Goal: Task Accomplishment & Management: Use online tool/utility

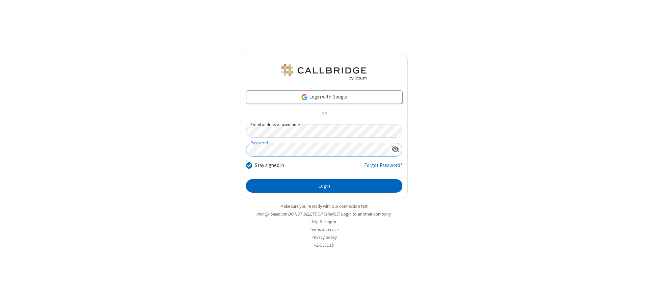
click at [324, 186] on button "Login" at bounding box center [324, 186] width 156 height 14
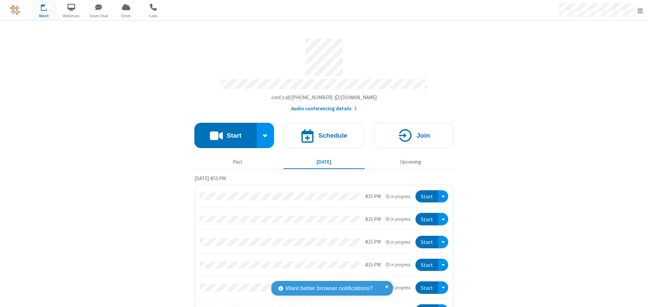
click at [223, 132] on button "Start" at bounding box center [225, 135] width 62 height 25
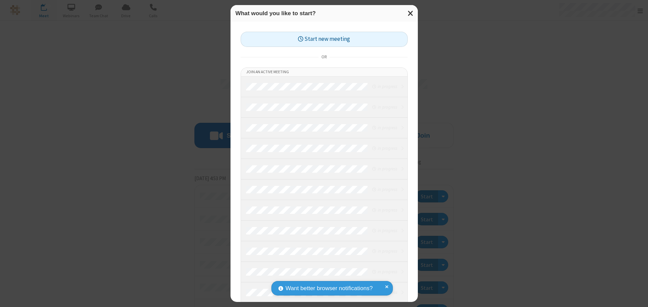
click at [324, 39] on button "Start new meeting" at bounding box center [324, 39] width 167 height 15
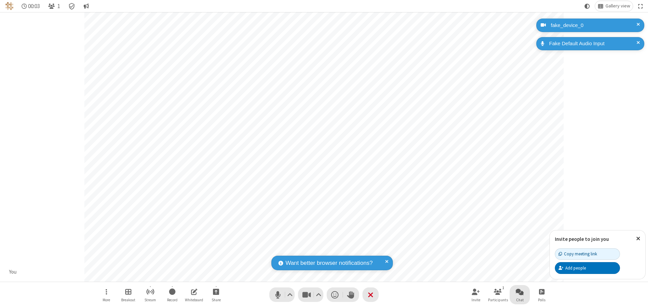
click at [520, 292] on span "Open chat" at bounding box center [520, 292] width 8 height 8
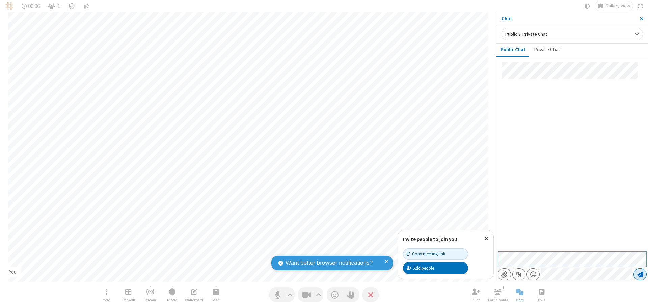
click at [640, 274] on span "Send message" at bounding box center [640, 274] width 6 height 7
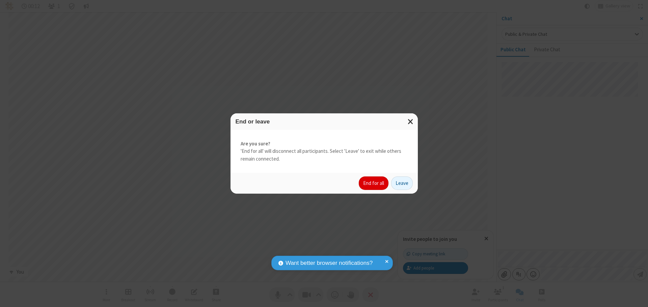
click at [374, 183] on button "End for all" at bounding box center [374, 184] width 30 height 14
